Goal: Check status: Check status

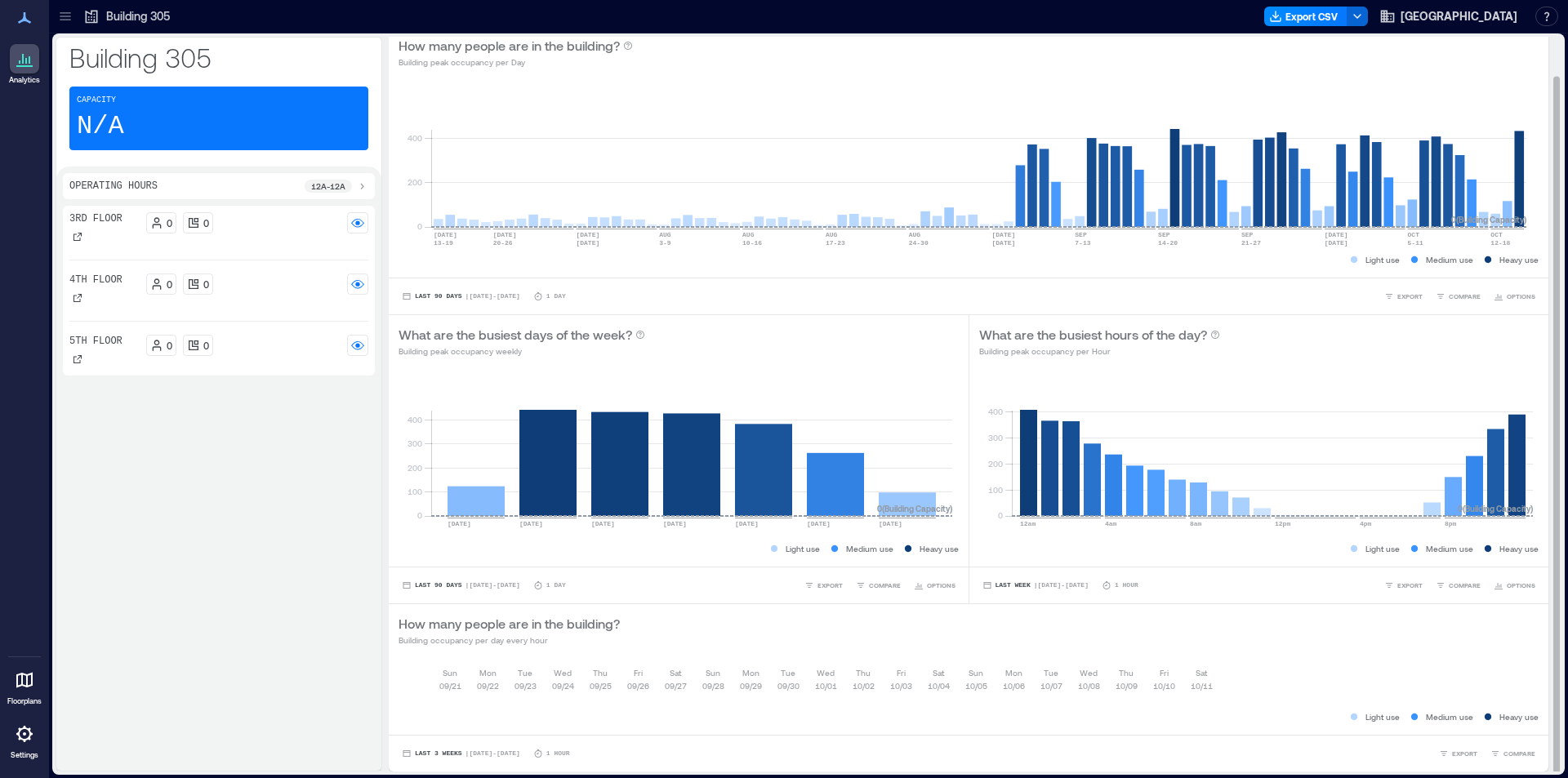
scroll to position [2, 0]
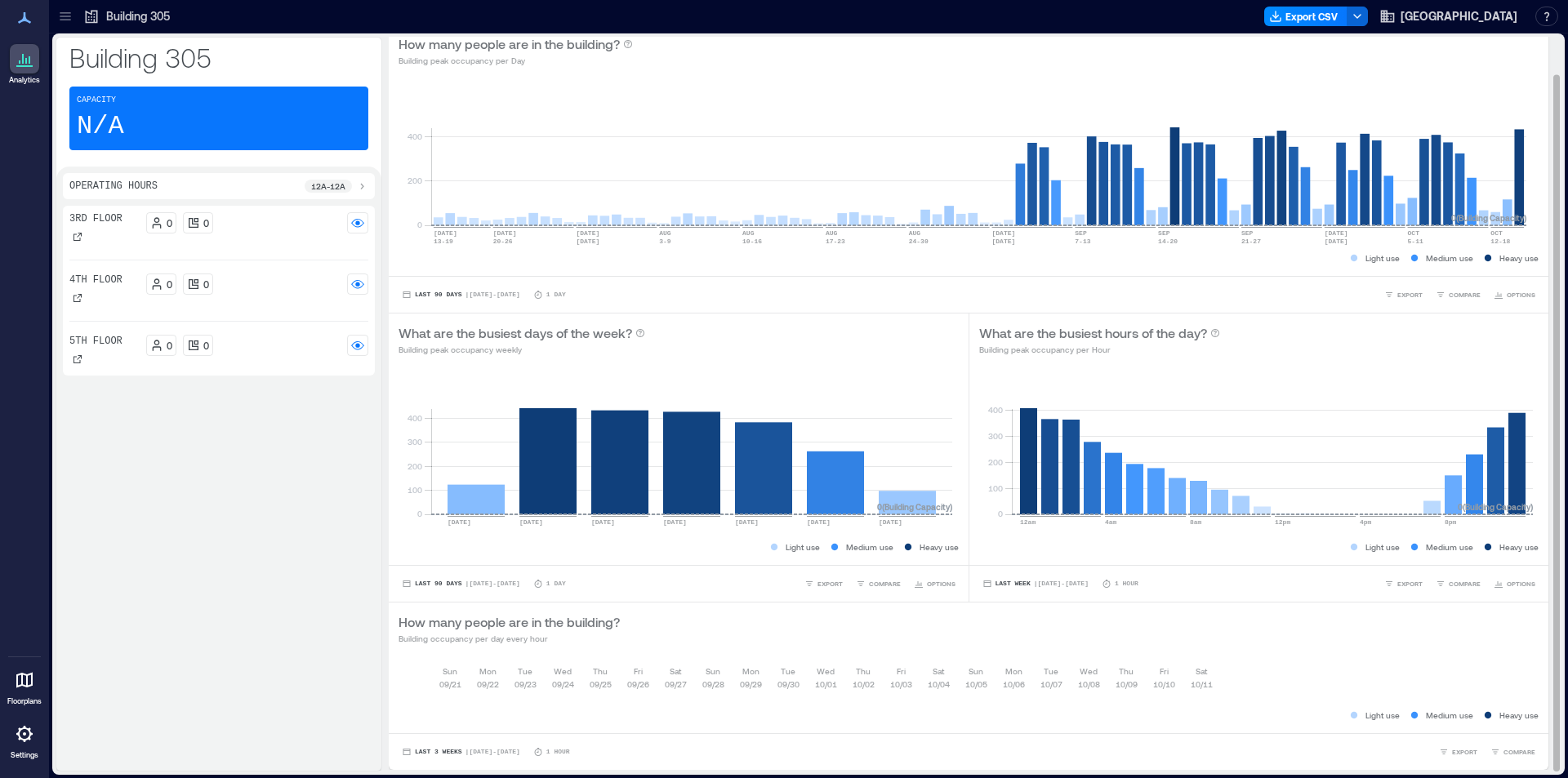
click at [1197, 676] on p "Sat" at bounding box center [1202, 671] width 12 height 13
click at [1202, 676] on p "Sat" at bounding box center [1202, 671] width 12 height 13
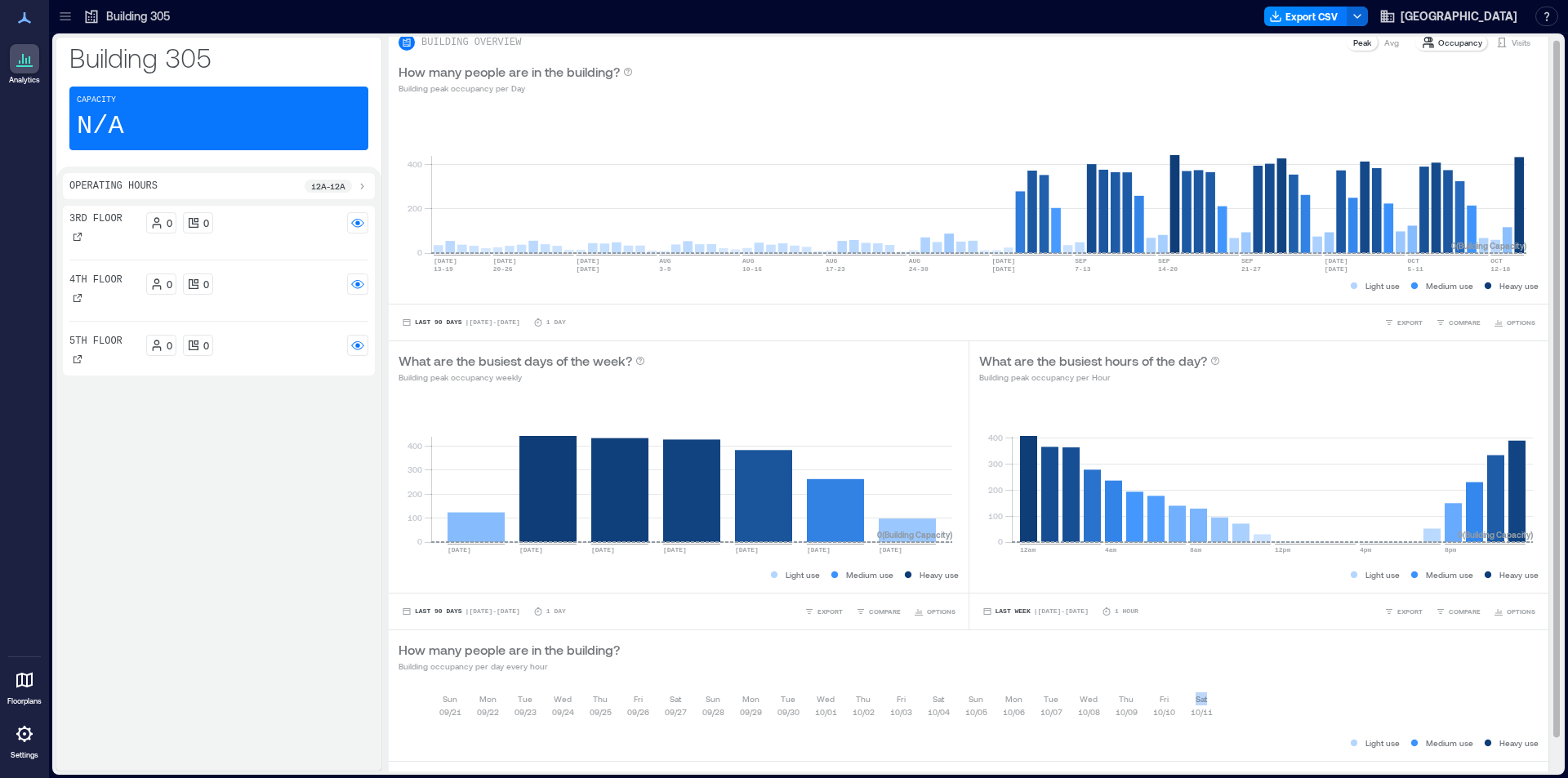
scroll to position [0, 0]
